Goal: Transaction & Acquisition: Subscribe to service/newsletter

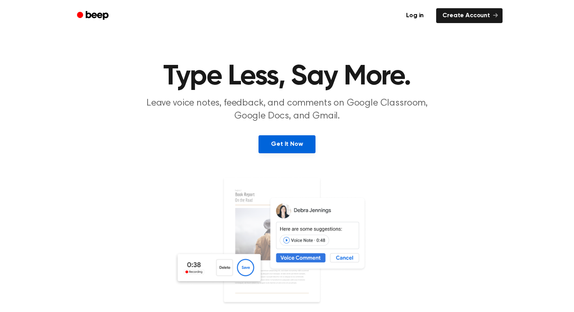
click at [270, 153] on link "Get It Now" at bounding box center [287, 144] width 57 height 18
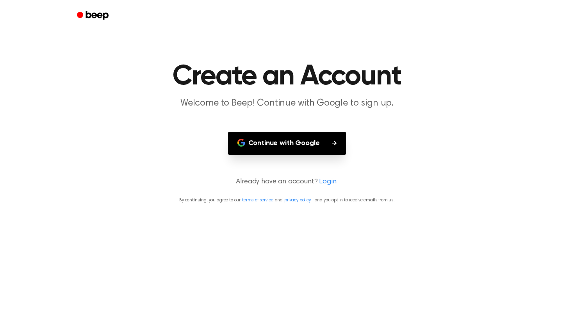
click at [267, 155] on button "Continue with Google" at bounding box center [287, 143] width 118 height 23
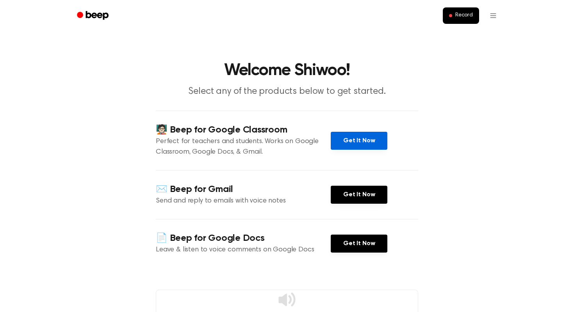
click at [343, 150] on link "Get It Now" at bounding box center [359, 141] width 57 height 18
